Goal: Find specific page/section

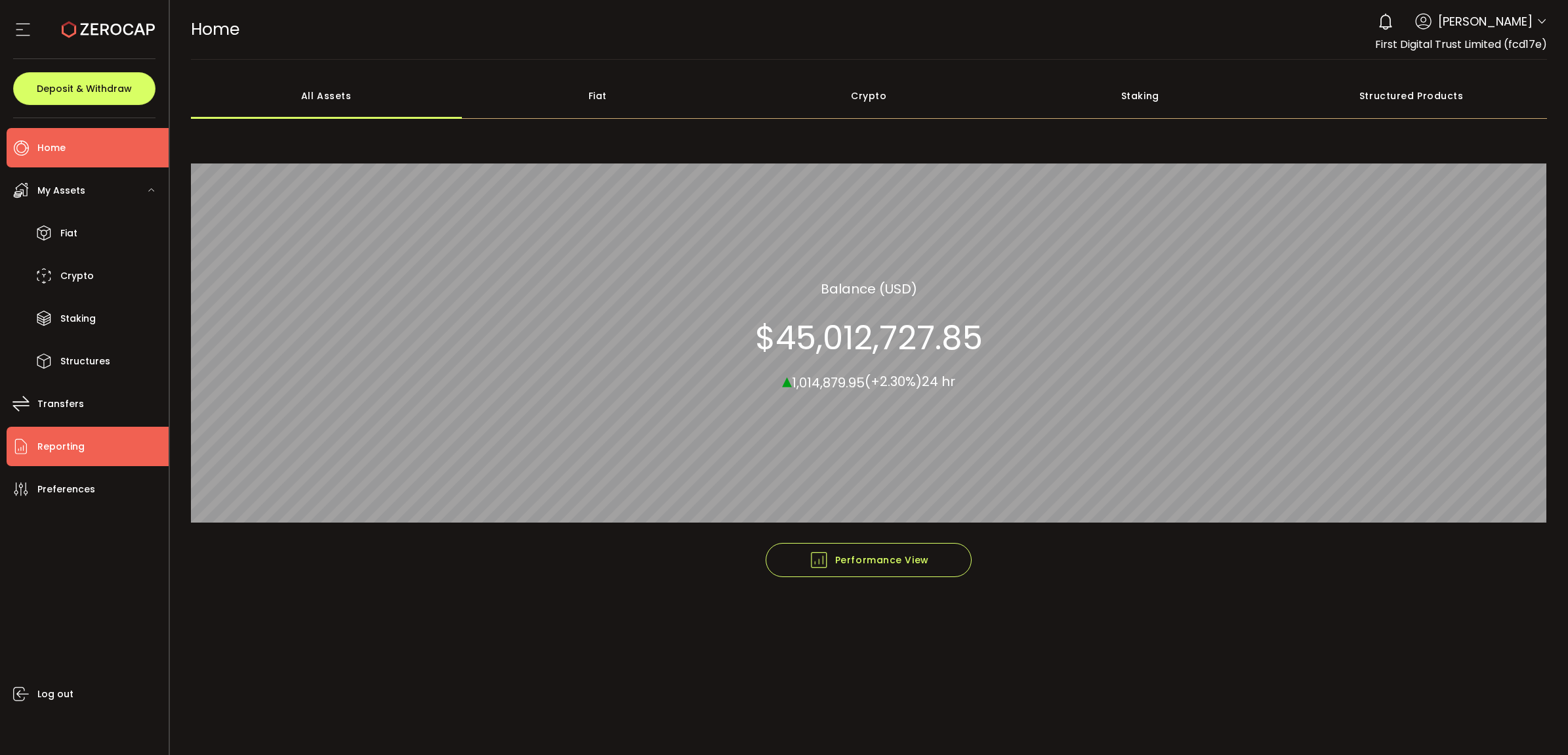
click at [76, 456] on li "Reporting" at bounding box center [88, 447] width 162 height 40
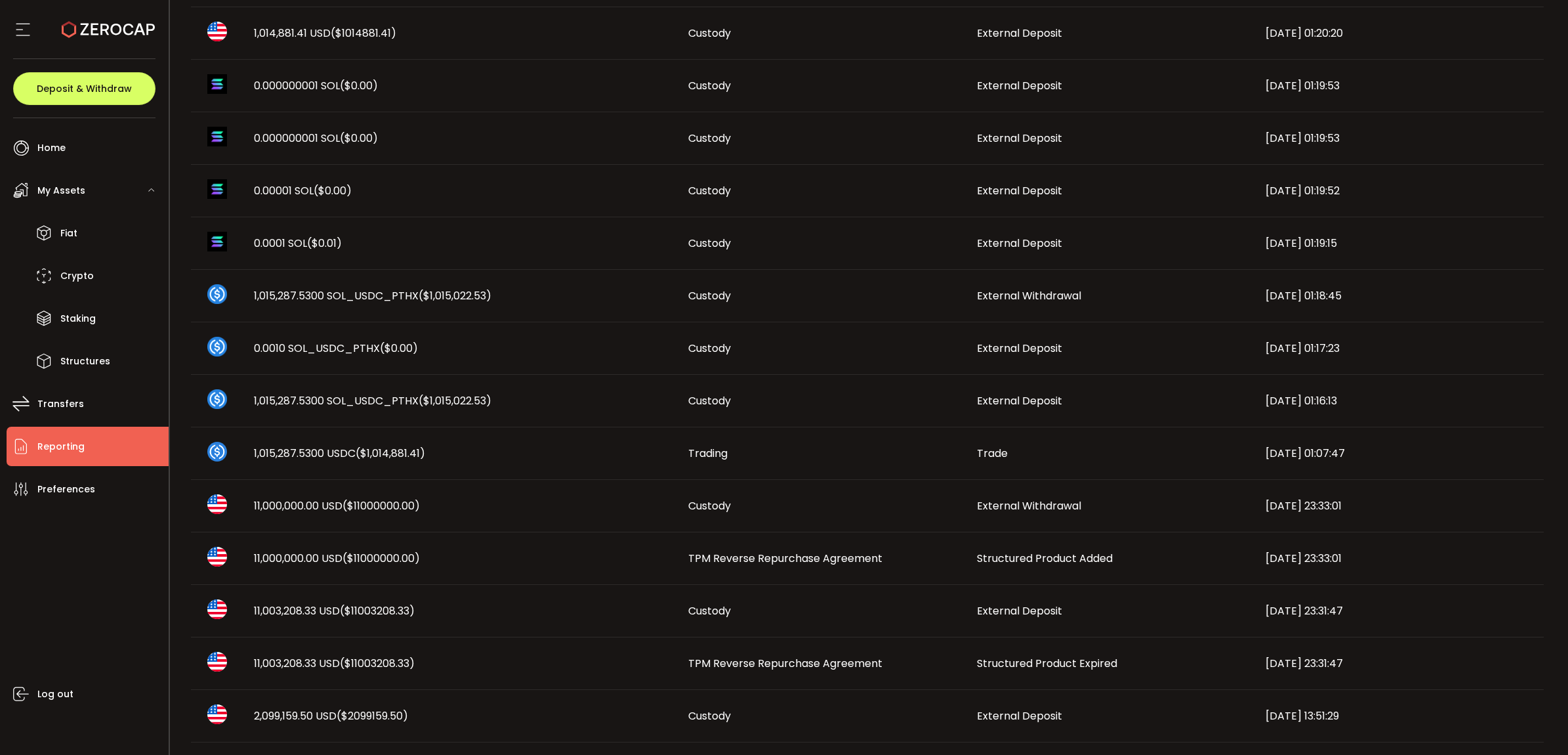
scroll to position [82, 0]
